Goal: Task Accomplishment & Management: Manage account settings

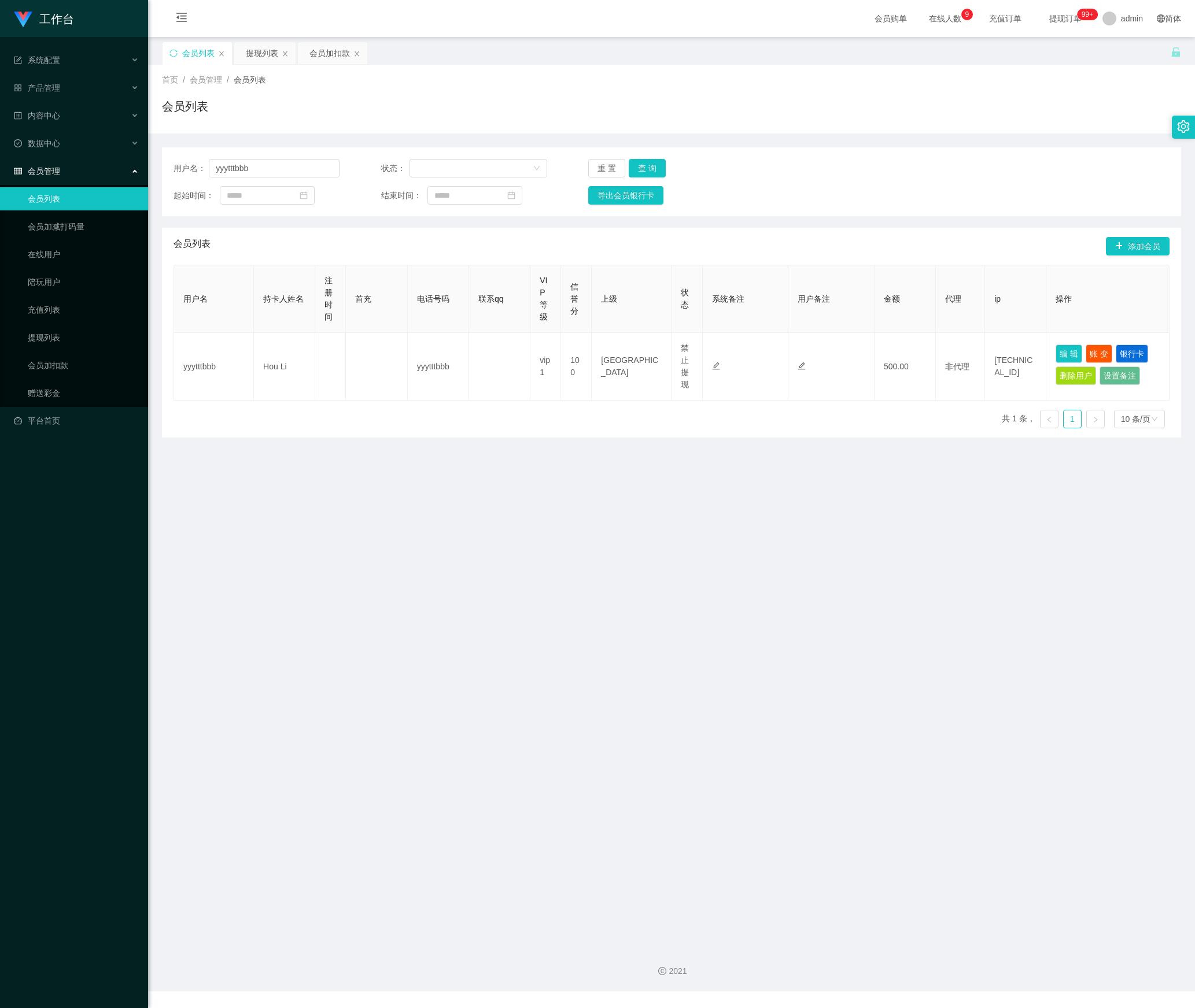
click at [103, 188] on section "工作台 系统配置 产品管理 内容中心 数据中心 会员管理 会员列表 会员加减打码量 在线用户 陪玩用户 充值列表 提现列表 会员加扣款 赠送彩金 平台首页 保…" at bounding box center [597, 496] width 1195 height 991
click at [657, 173] on button "查 询" at bounding box center [647, 168] width 37 height 18
drag, startPoint x: 225, startPoint y: 169, endPoint x: 93, endPoint y: 171, distance: 132.0
click at [92, 169] on section "工作台 系统配置 产品管理 内容中心 数据中心 会员管理 会员列表 会员加减打码量 在线用户 陪玩用户 充值列表 提现列表 会员加扣款 赠送彩金 平台首页 保…" at bounding box center [597, 496] width 1195 height 991
paste input "fengyun1101"
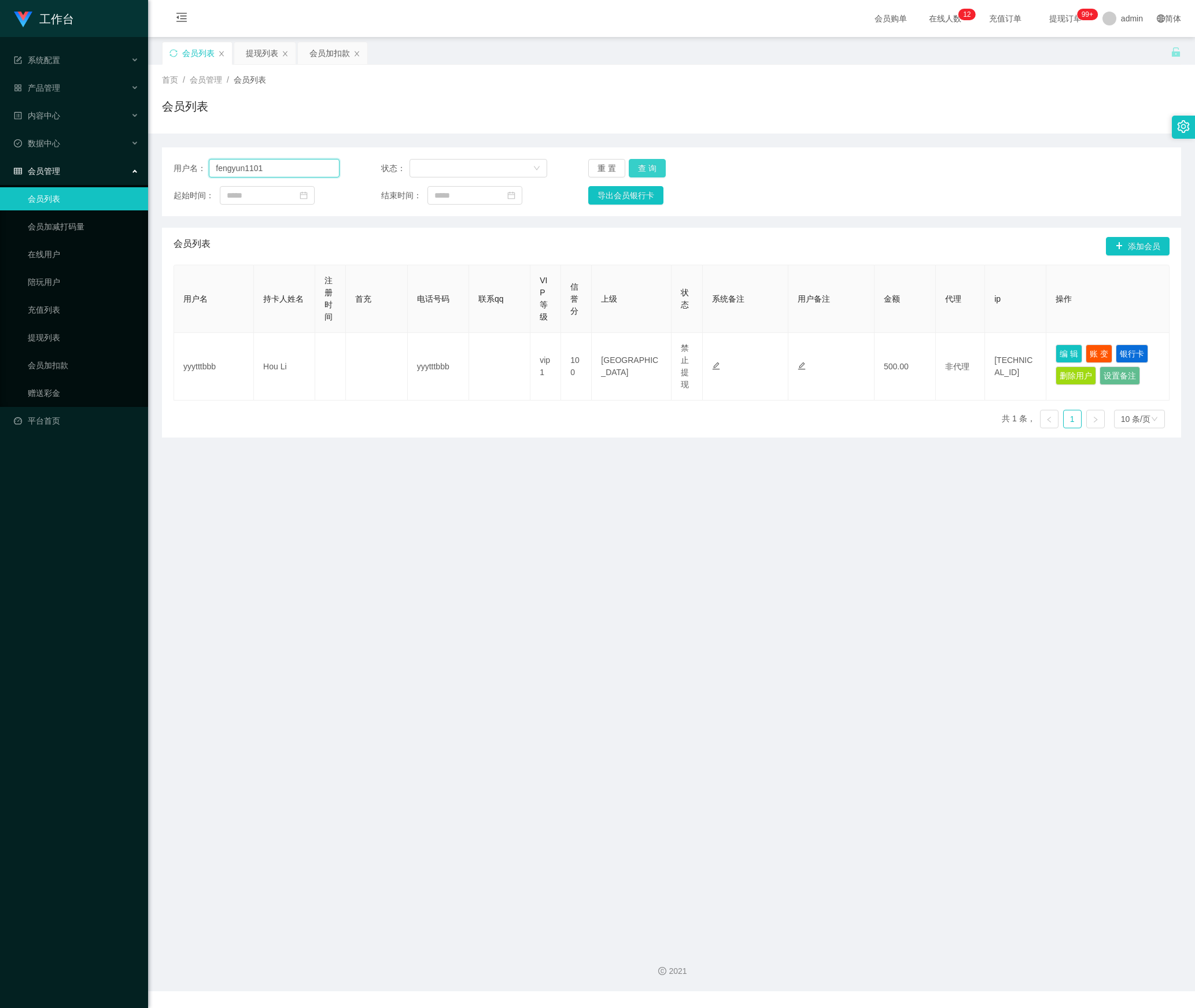
type input "fengyun1101"
click at [649, 163] on button "查 询" at bounding box center [647, 168] width 37 height 18
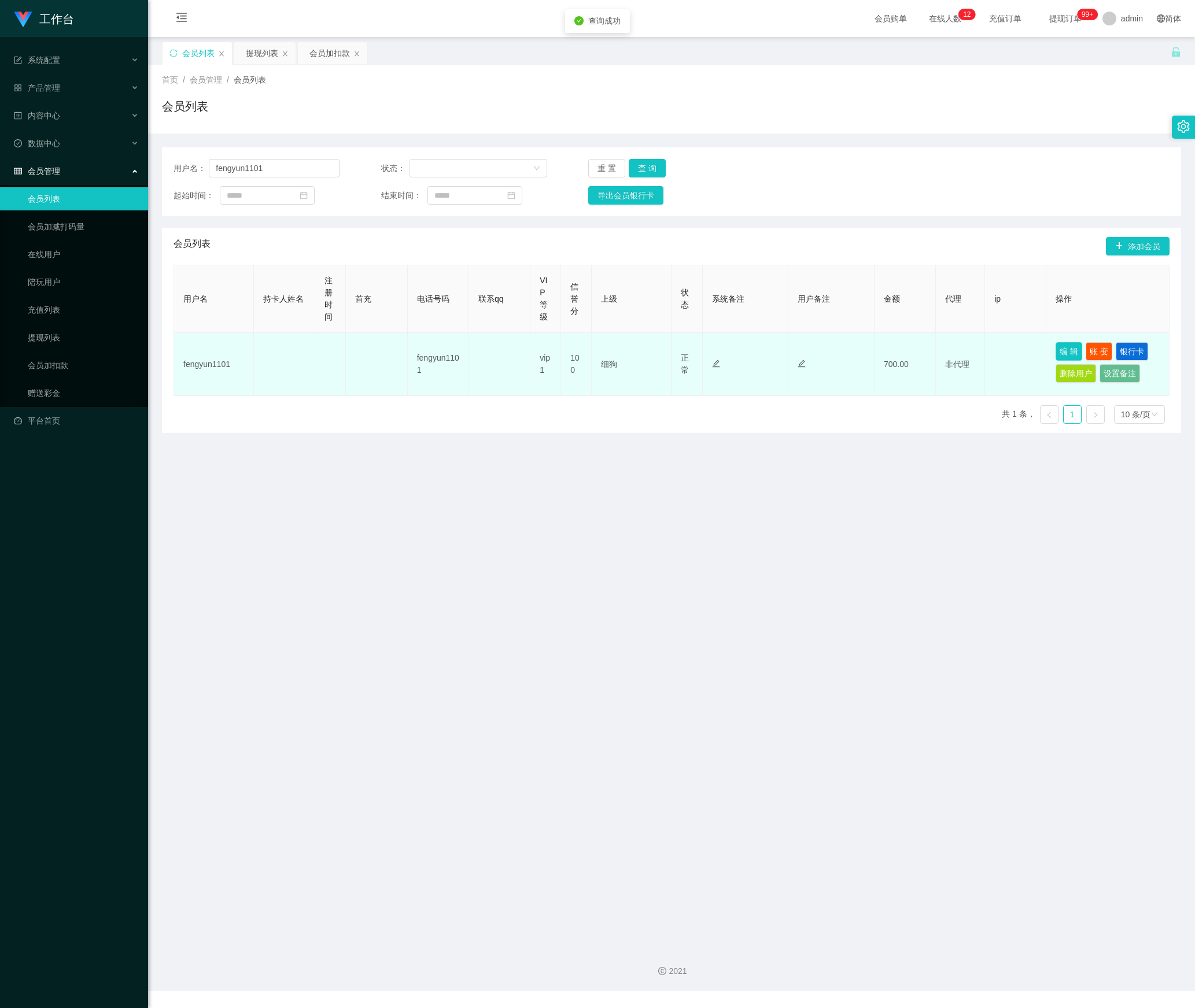
click at [1061, 357] on button "编 辑" at bounding box center [1069, 351] width 26 height 18
type input "fengyun1101"
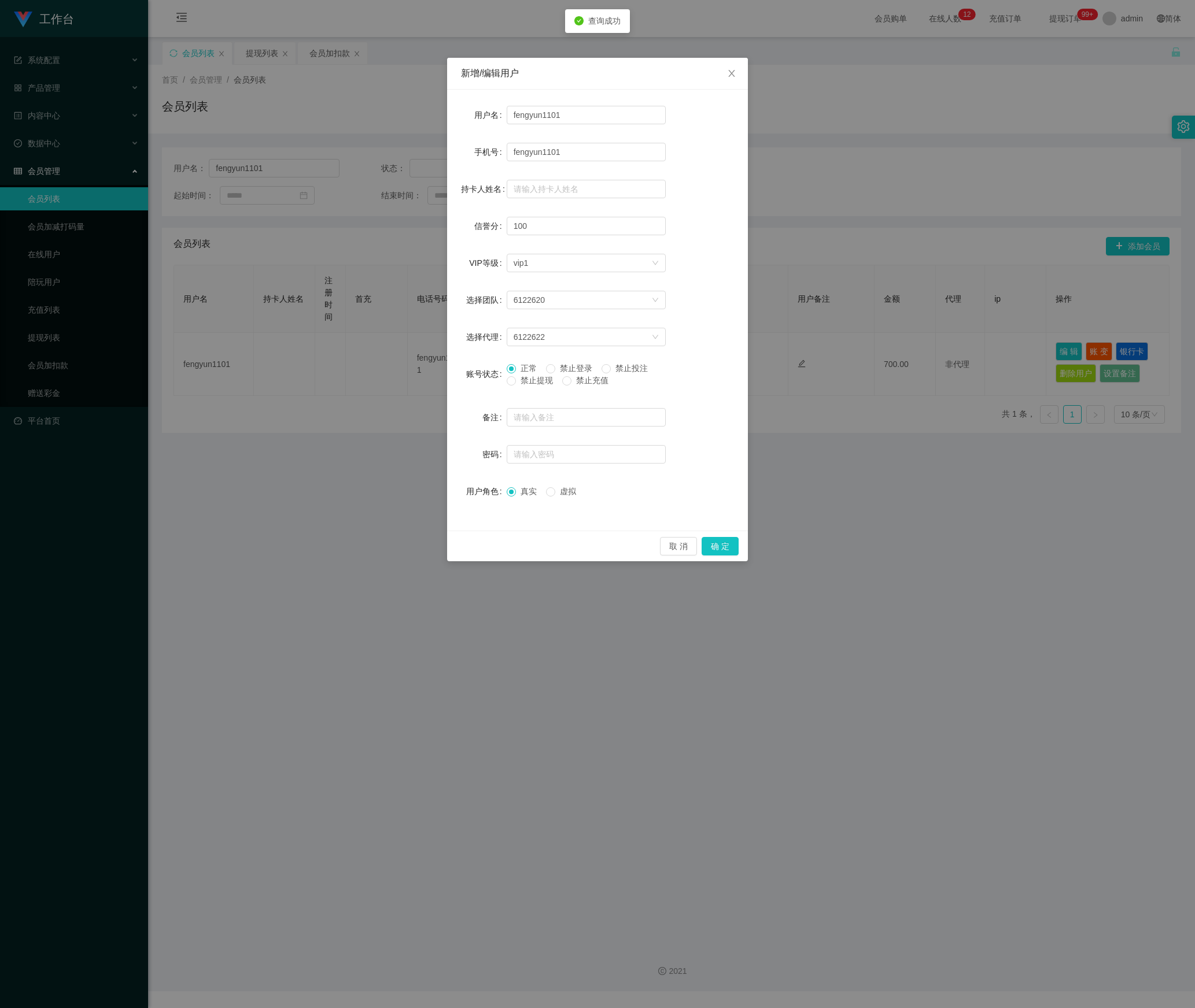
drag, startPoint x: 532, startPoint y: 384, endPoint x: 646, endPoint y: 466, distance: 140.4
click at [535, 384] on span "禁止提现" at bounding box center [536, 380] width 41 height 10
click at [515, 391] on div "正常 禁止登录 禁止投注 禁止提现 禁止充值" at bounding box center [586, 377] width 159 height 29
click at [513, 387] on div "正常 禁止登录 禁止投注 禁止提现 禁止充值" at bounding box center [586, 377] width 159 height 29
click at [720, 545] on button "确 定" at bounding box center [720, 546] width 37 height 18
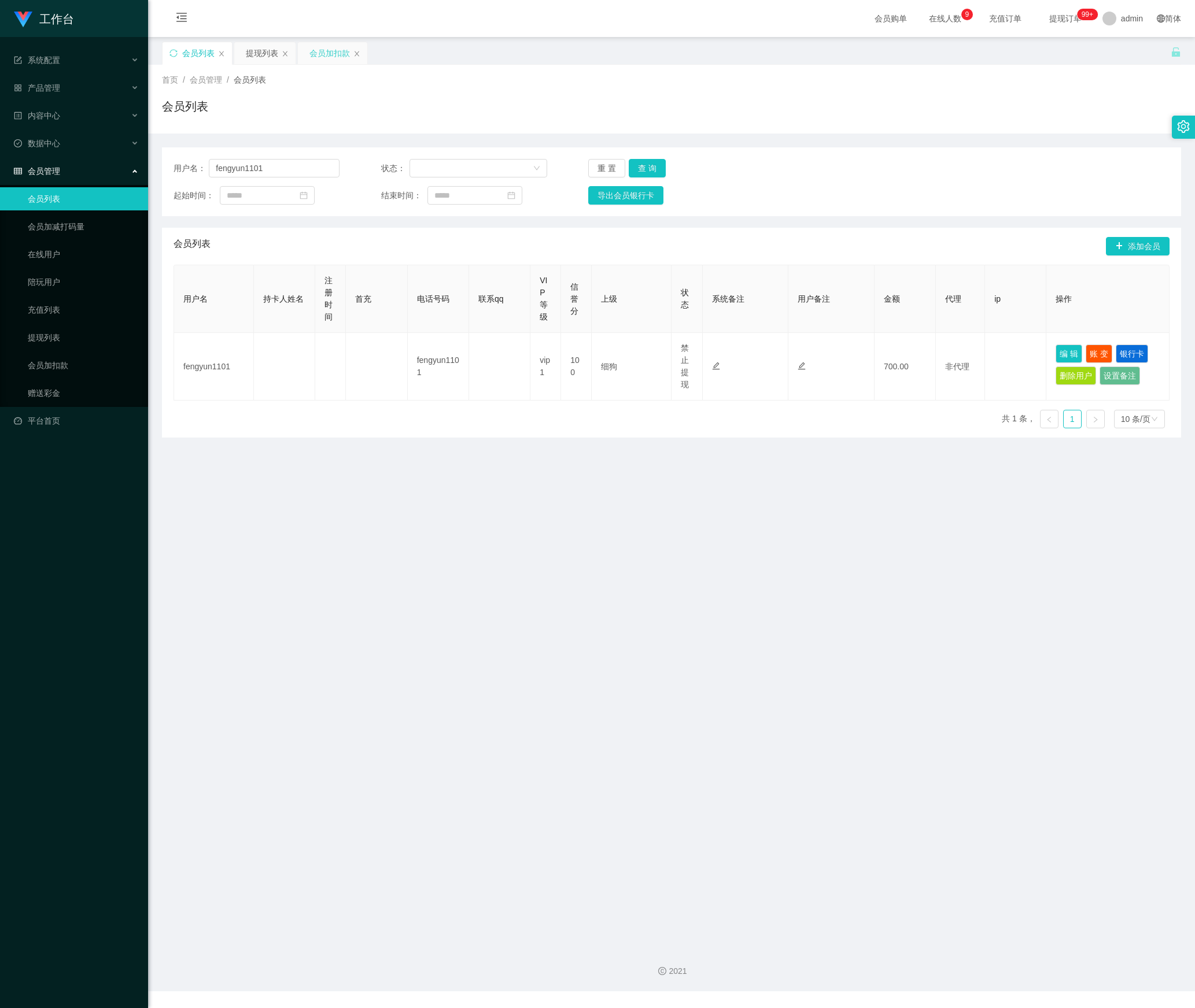
click at [328, 52] on div "会员加扣款" at bounding box center [329, 53] width 41 height 22
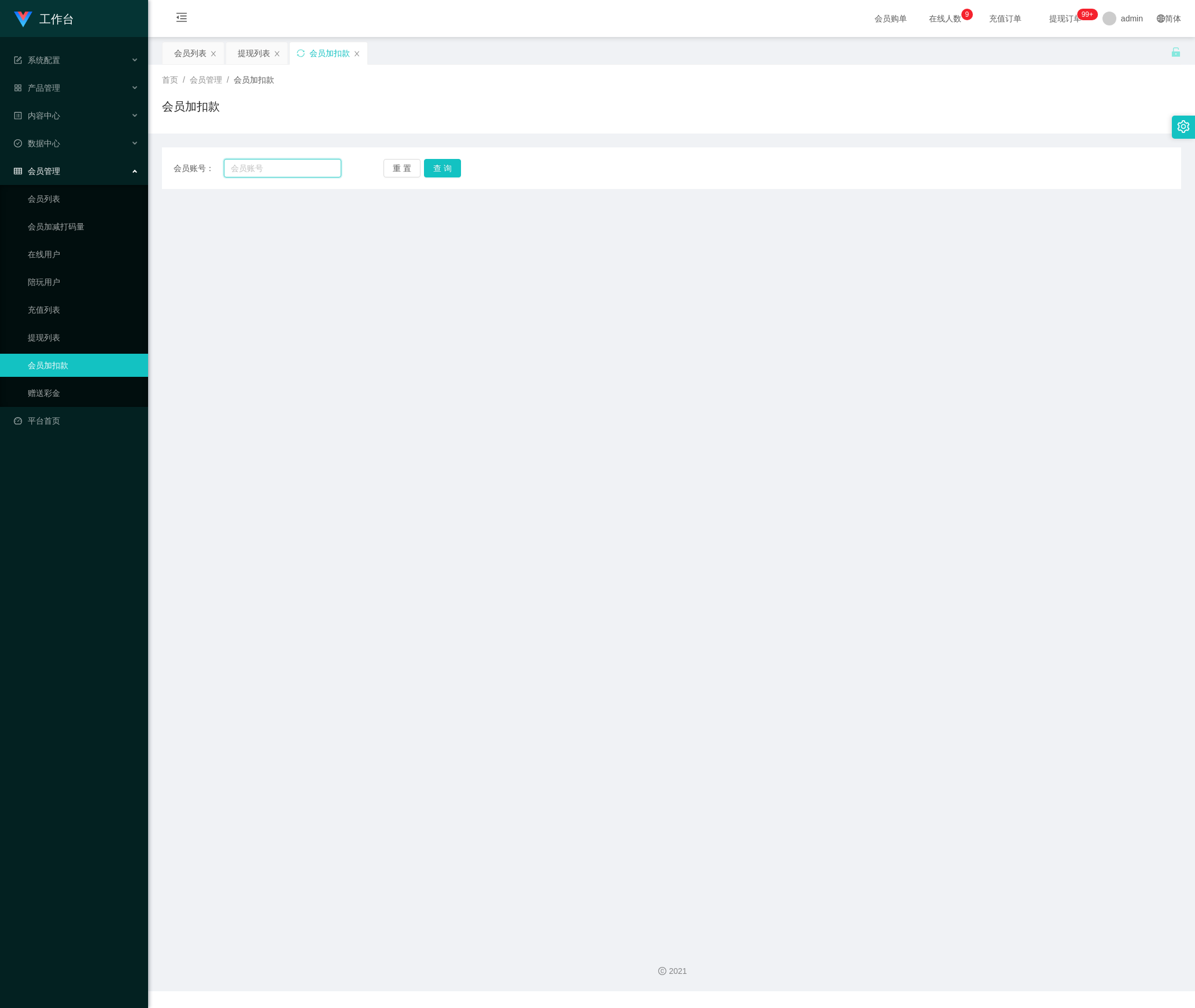
click at [280, 169] on input "text" at bounding box center [282, 168] width 117 height 18
paste input "sophiegoh"
type input "sophiegoh"
click at [447, 161] on button "查 询" at bounding box center [442, 168] width 37 height 18
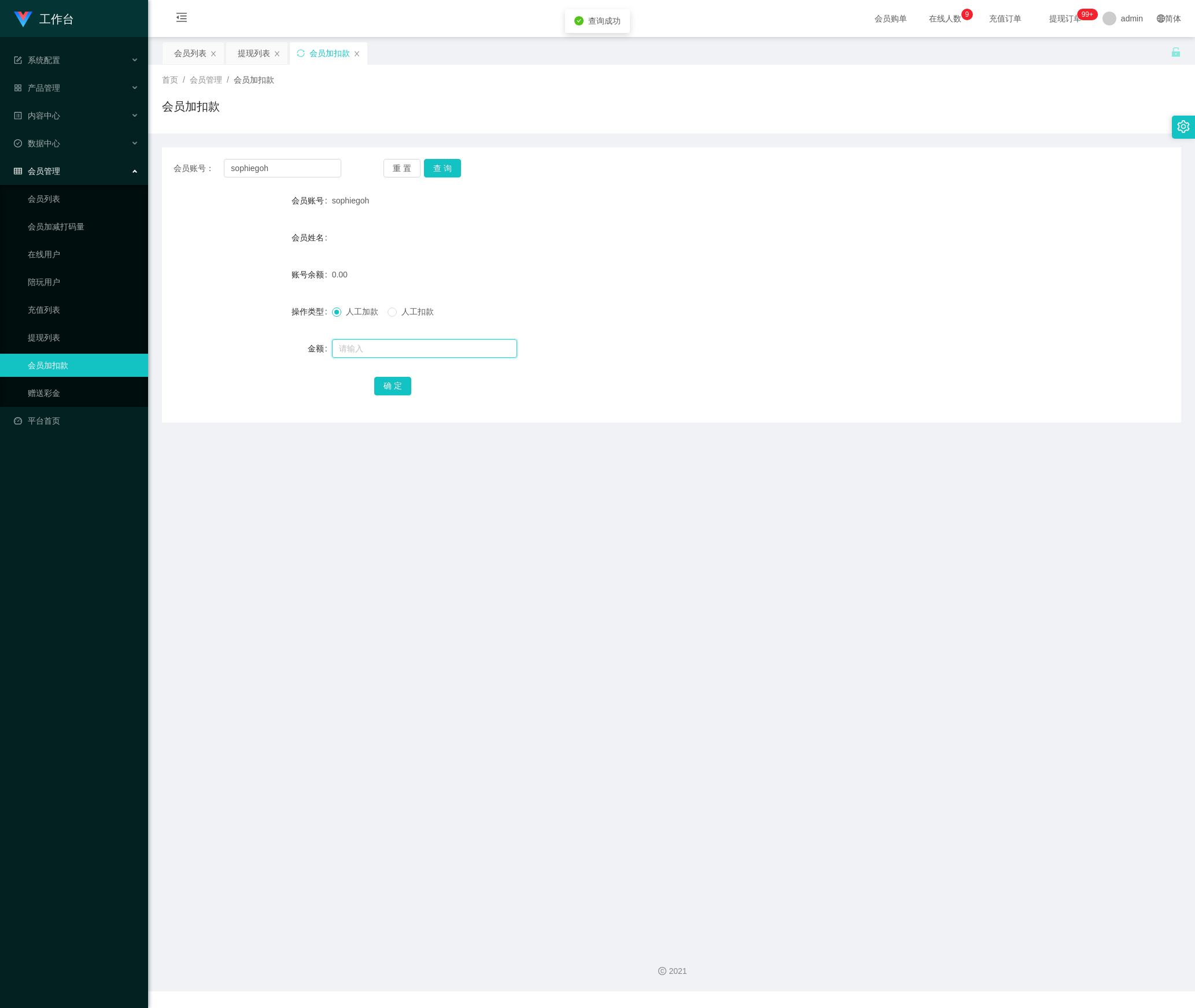
click at [375, 351] on input "text" at bounding box center [424, 349] width 185 height 18
type input "500"
drag, startPoint x: 394, startPoint y: 381, endPoint x: 395, endPoint y: 363, distance: 18.0
click at [394, 381] on button "确 定" at bounding box center [393, 386] width 37 height 18
click at [391, 166] on button "重 置" at bounding box center [402, 168] width 37 height 18
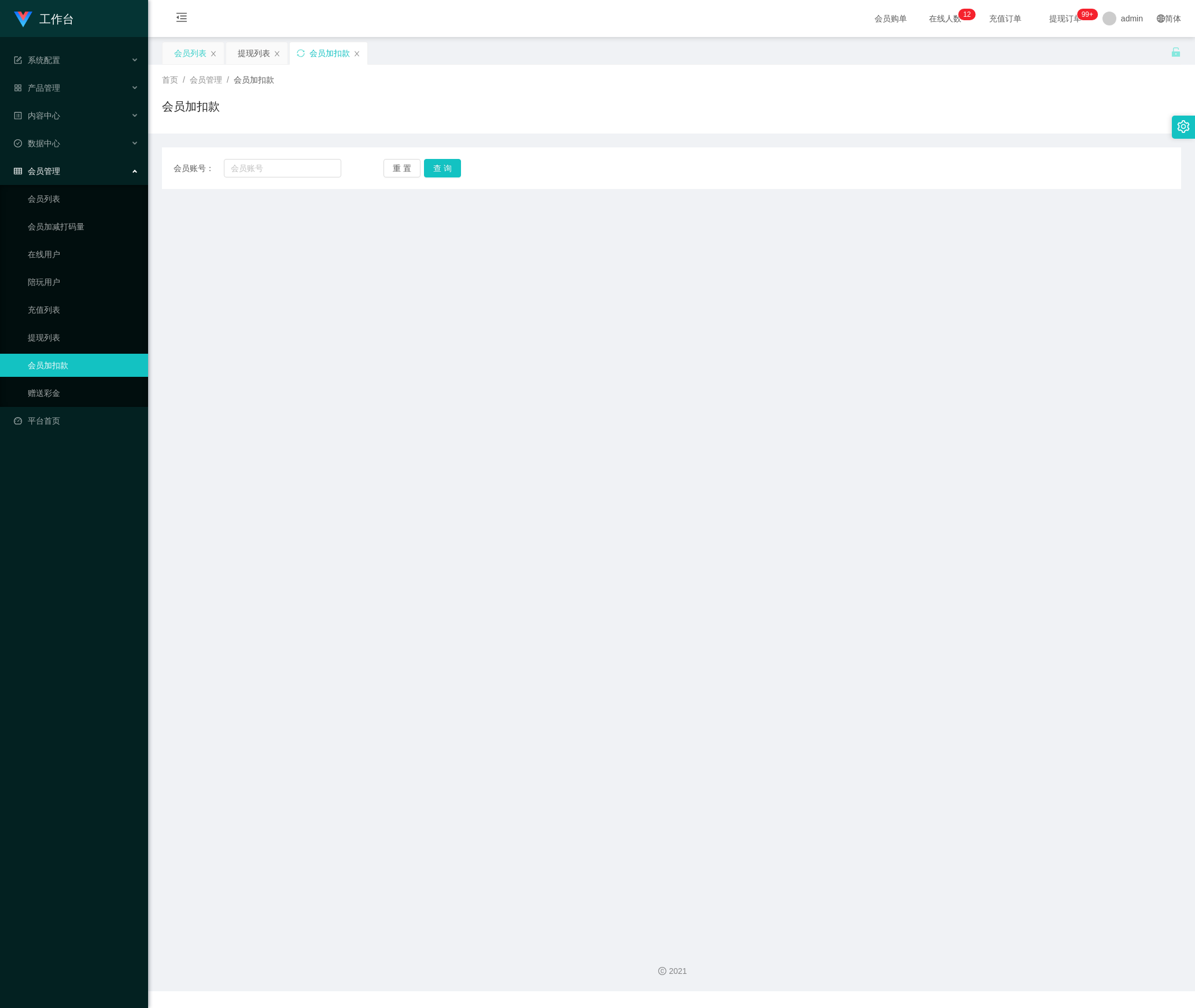
click at [184, 52] on div "会员列表" at bounding box center [190, 53] width 33 height 22
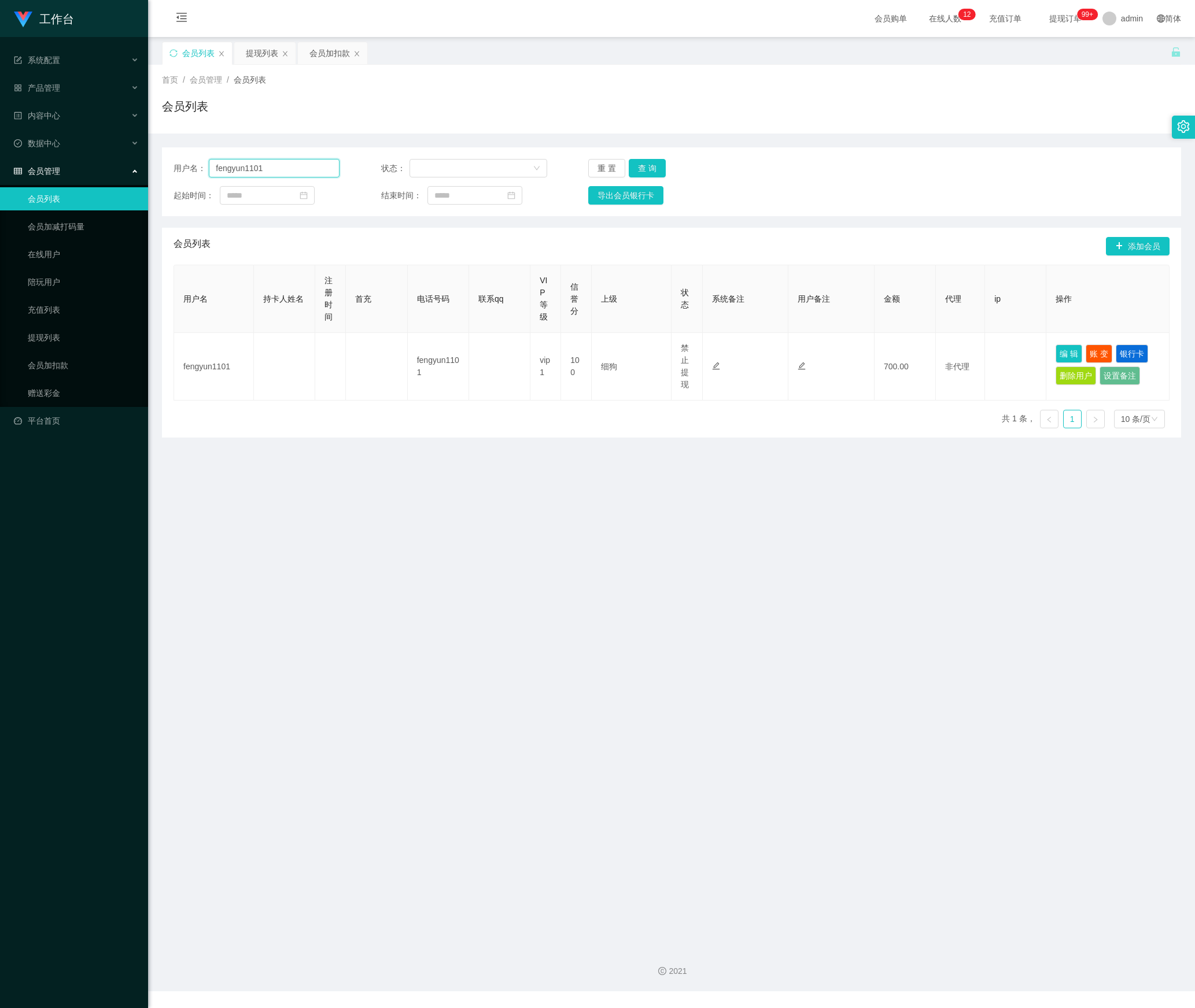
drag, startPoint x: 289, startPoint y: 166, endPoint x: 53, endPoint y: 184, distance: 236.7
click at [16, 176] on section "工作台 系统配置 产品管理 内容中心 数据中心 会员管理 会员列表 会员加减打码量 在线用户 陪玩用户 充值列表 提现列表 会员加扣款 赠送彩金 平台首页 保…" at bounding box center [597, 496] width 1195 height 991
paste input "88007198"
type input "88007198"
drag, startPoint x: 645, startPoint y: 167, endPoint x: 661, endPoint y: 181, distance: 21.3
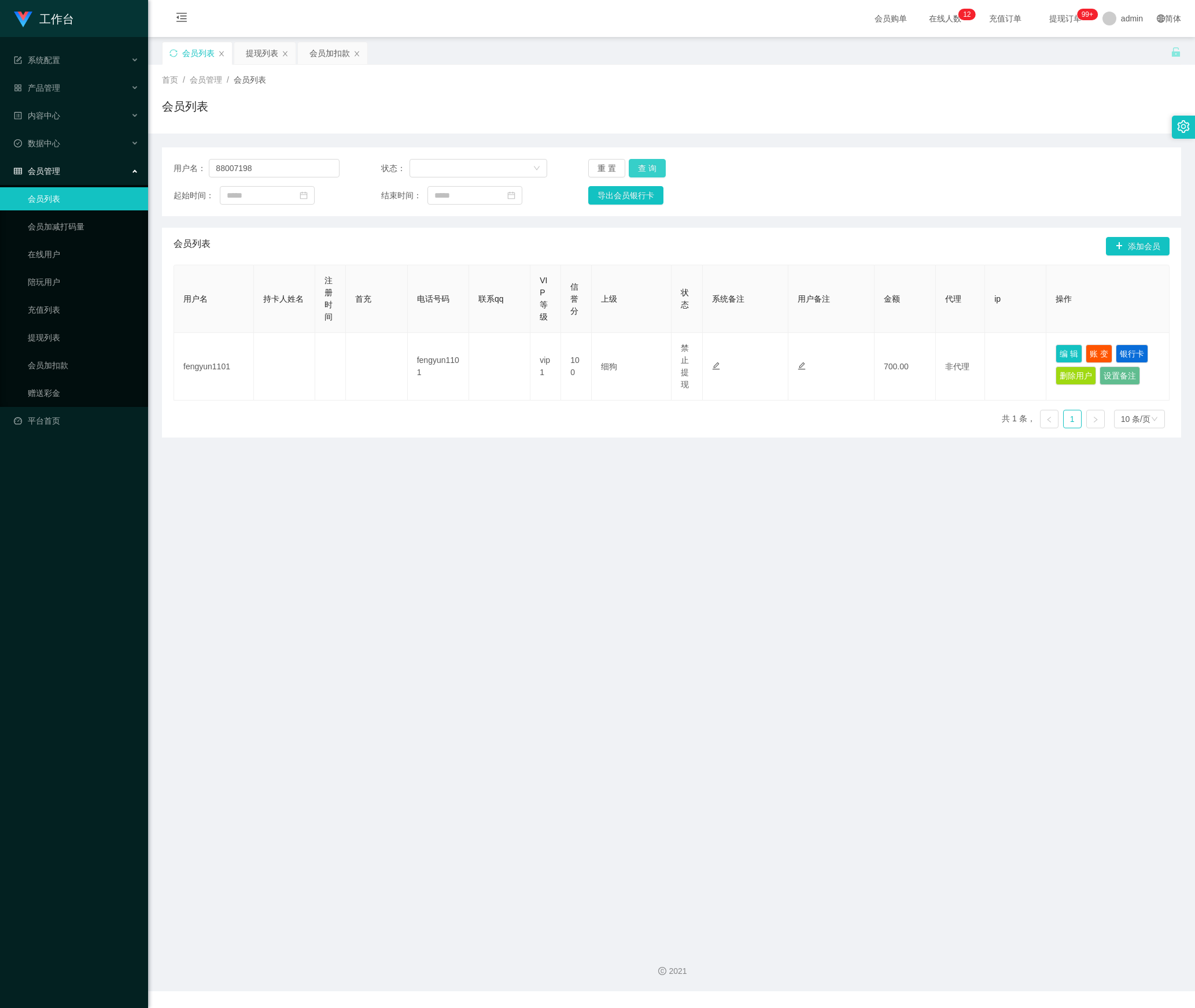
click at [645, 167] on button "查 询" at bounding box center [647, 168] width 37 height 18
drag, startPoint x: 1052, startPoint y: 354, endPoint x: 1044, endPoint y: 353, distance: 8.1
click at [1056, 354] on button "编 辑" at bounding box center [1069, 351] width 26 height 18
type input "88007198"
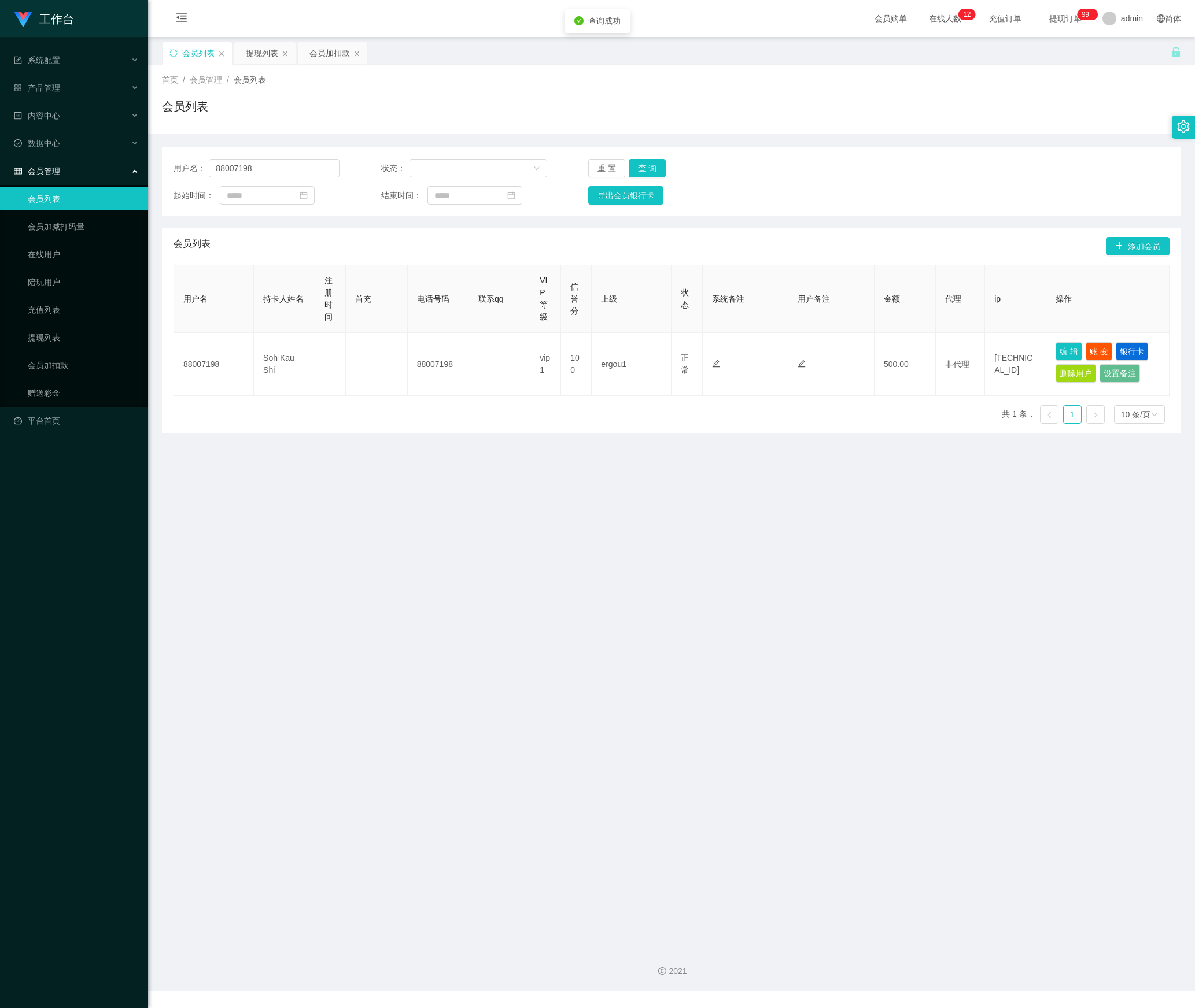
type input "Soh Kau Shi"
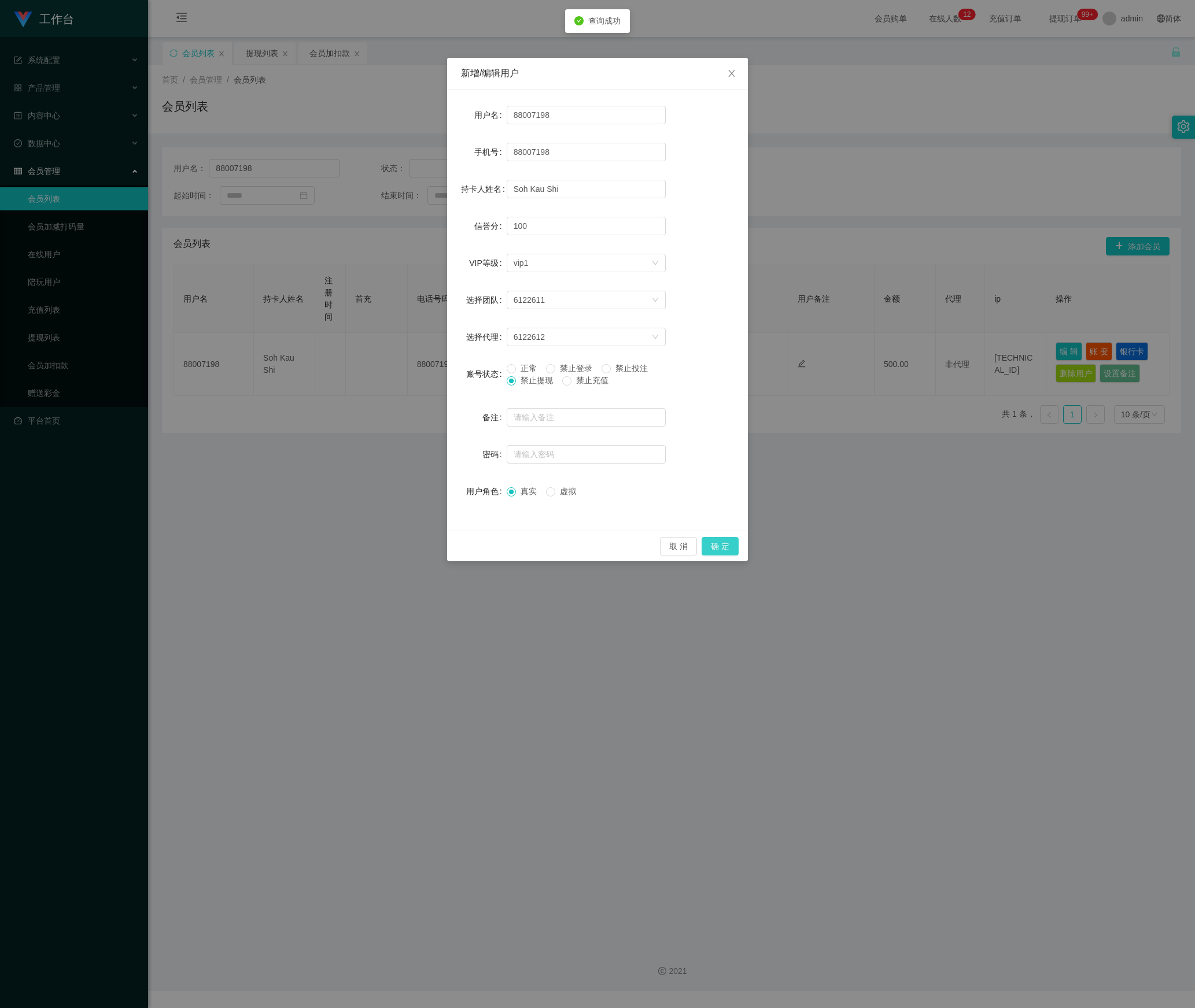
click at [723, 546] on button "确 定" at bounding box center [720, 546] width 37 height 18
